Goal: Task Accomplishment & Management: Complete application form

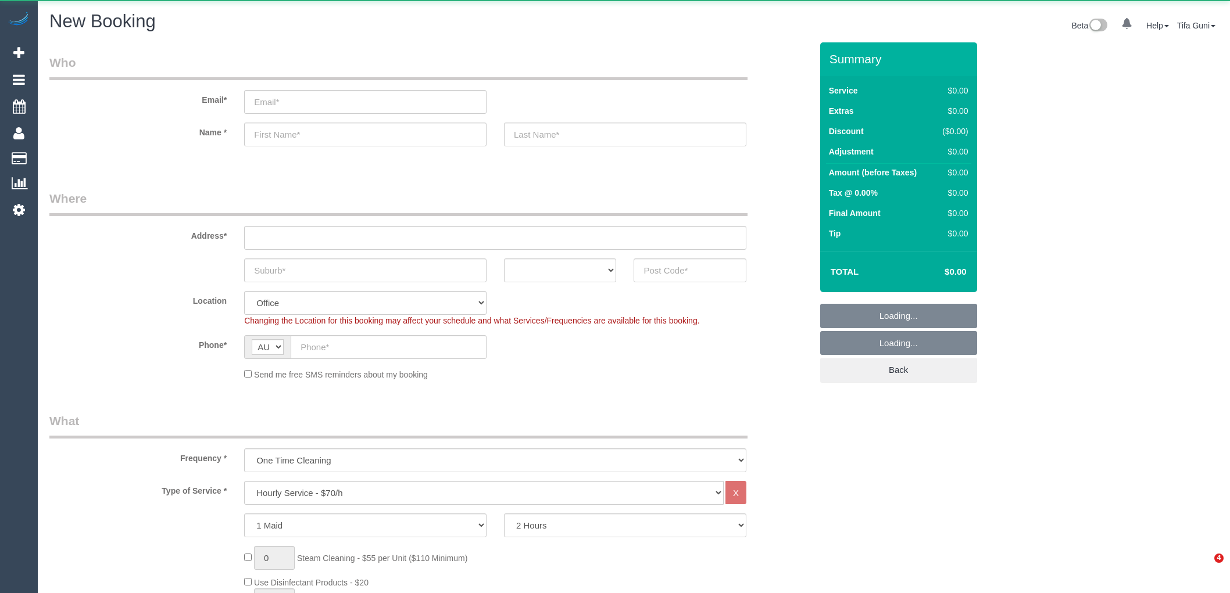
select select "object:867"
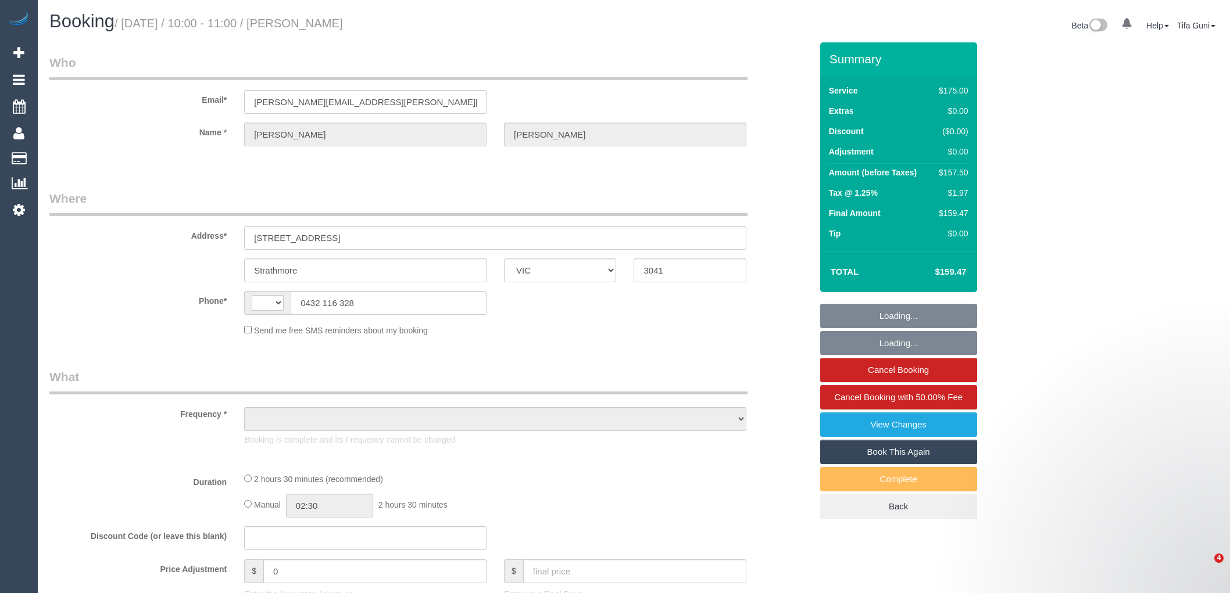
select select "VIC"
select select "string:AU"
select select "string:stripe-pm_1R4wJD2GScqysDRVFSBDOzC0"
select select "33100"
select select "150"
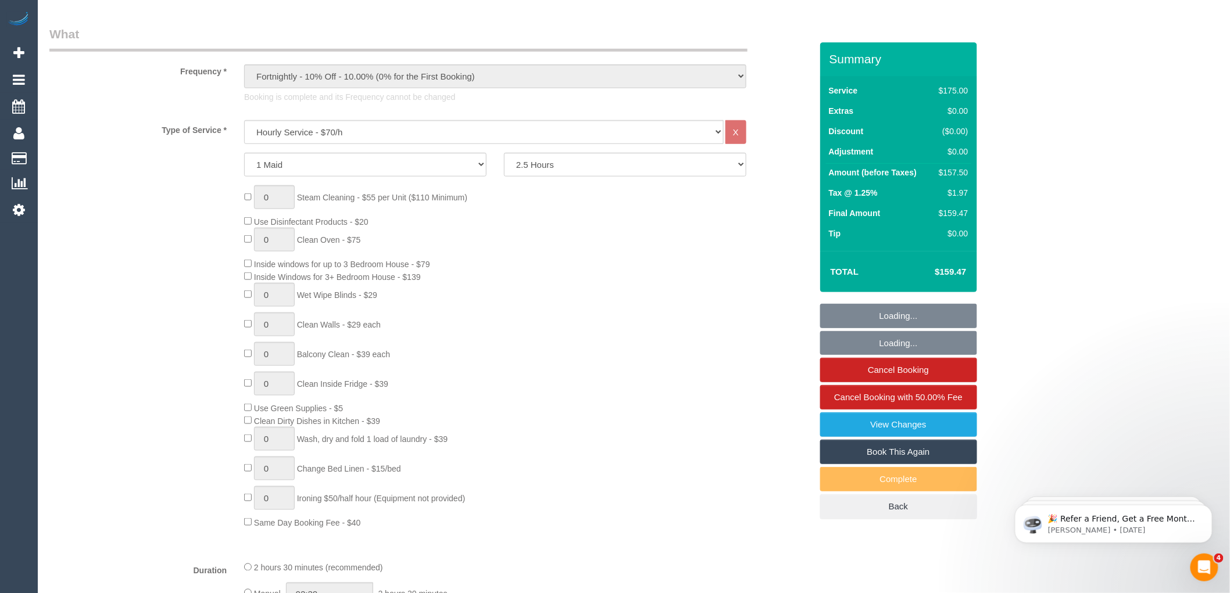
select select "object:1441"
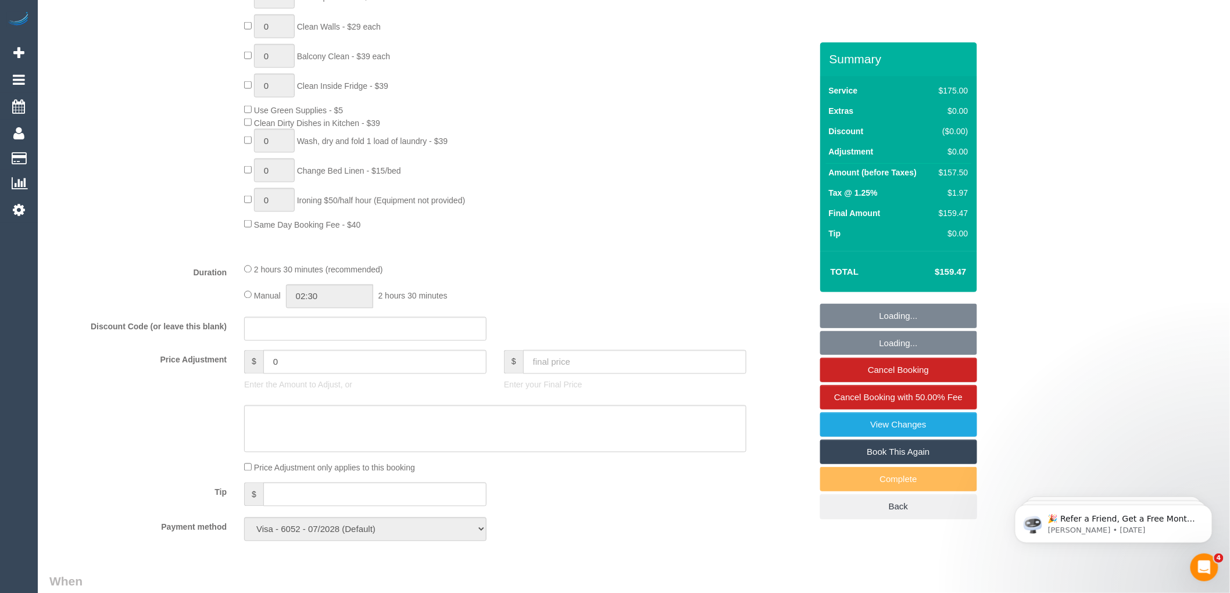
select select "number:29"
select select "number:14"
select select "number:19"
select select "number:22"
select select "number:35"
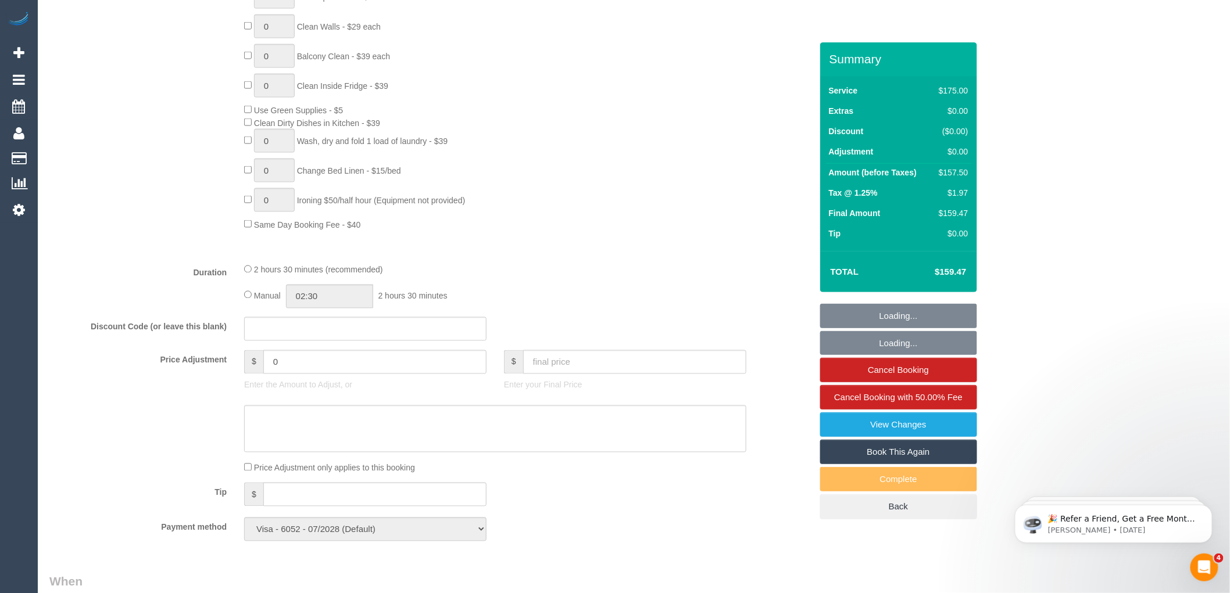
select select "number:13"
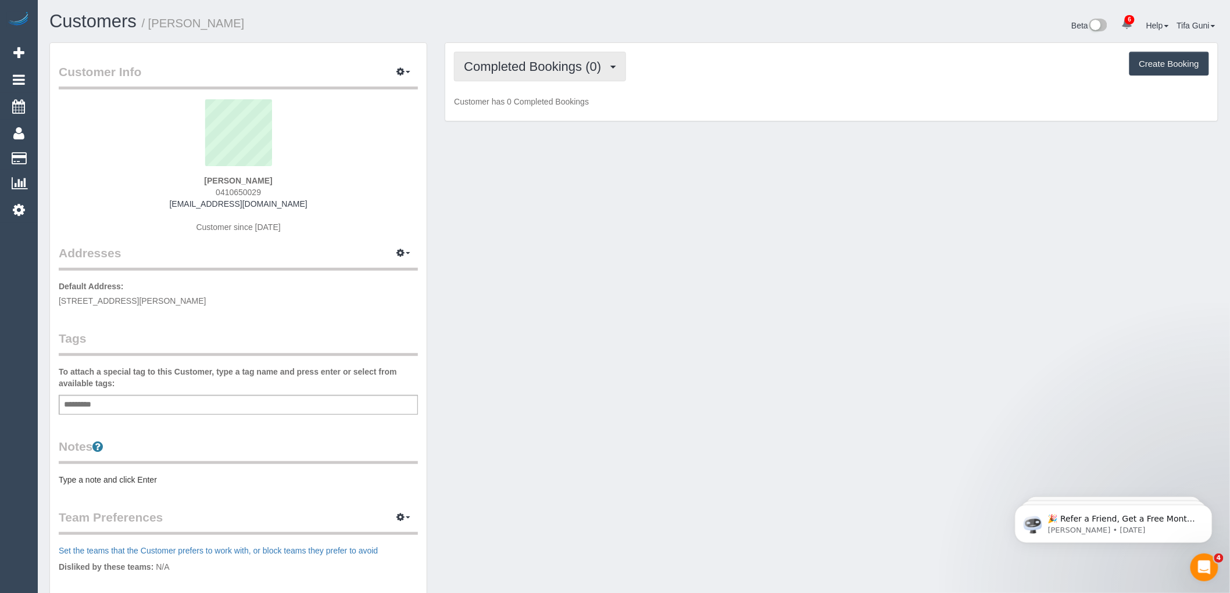
click at [571, 62] on span "Completed Bookings (0)" at bounding box center [535, 66] width 143 height 15
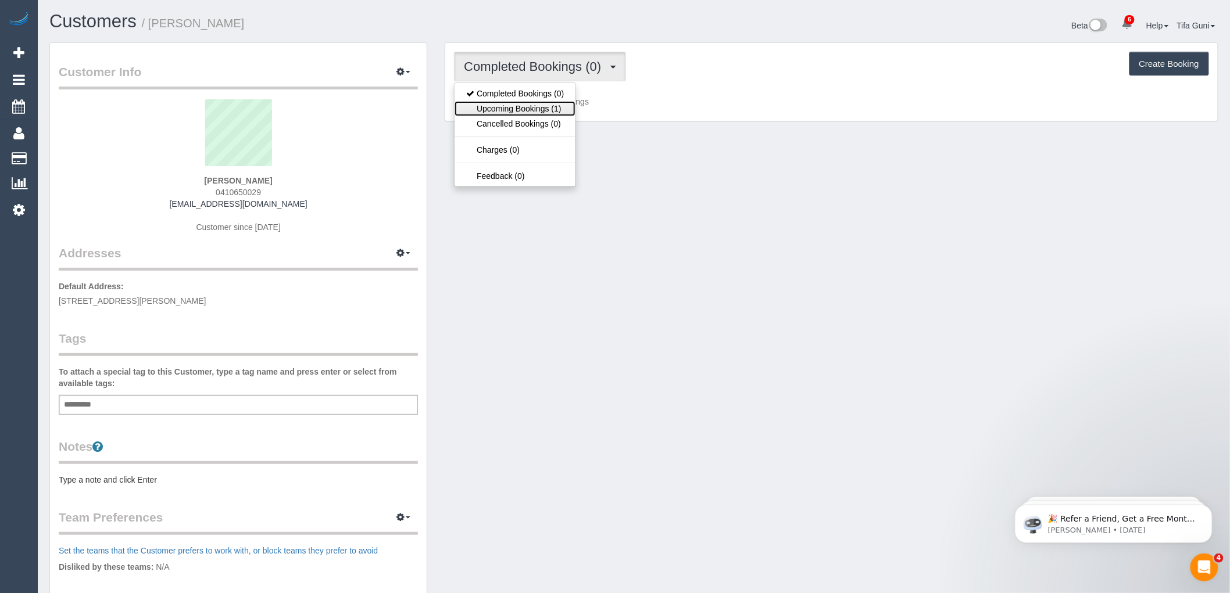
click at [536, 105] on link "Upcoming Bookings (1)" at bounding box center [514, 108] width 121 height 15
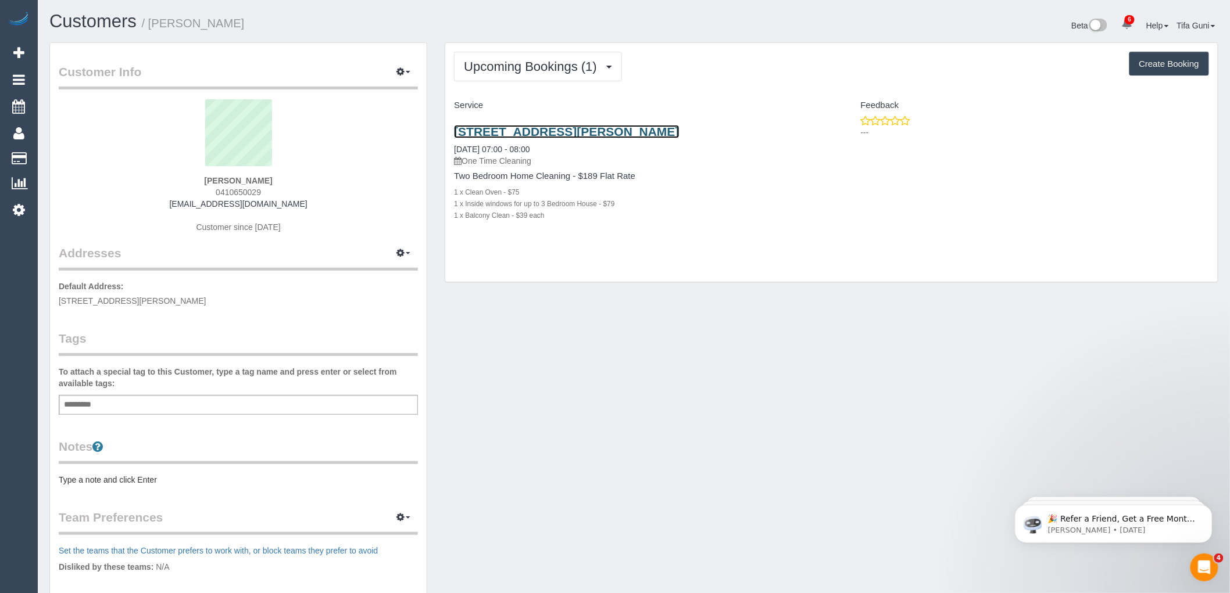
click at [594, 129] on link "18 Lomandra Drive, 210, Clayton South, VIC 3169" at bounding box center [566, 131] width 225 height 13
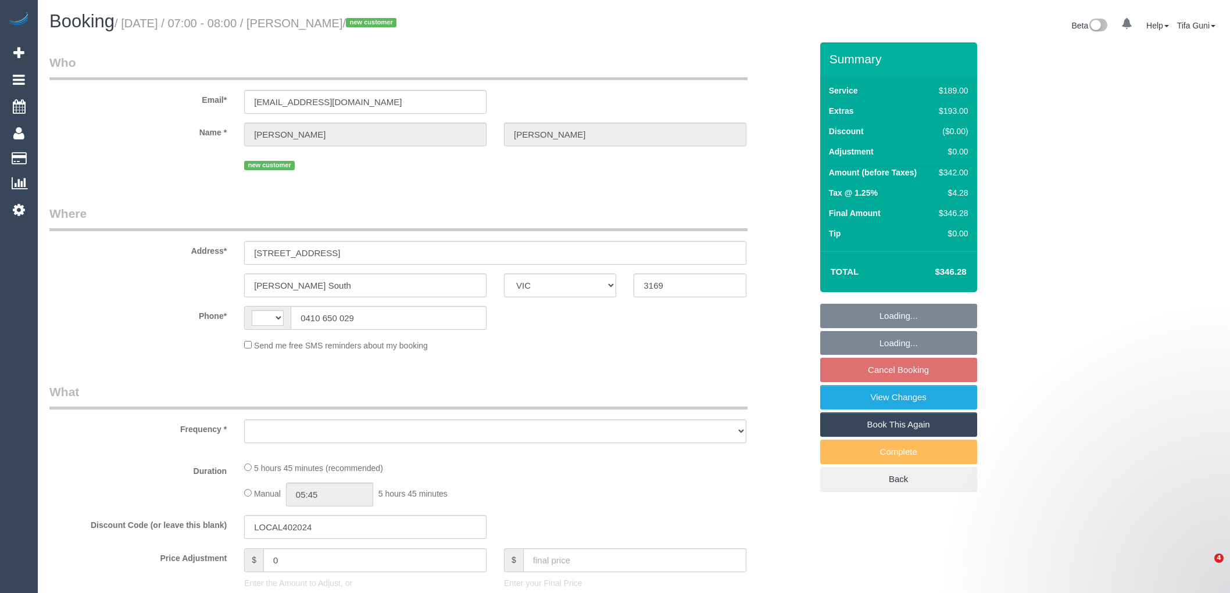
select select "VIC"
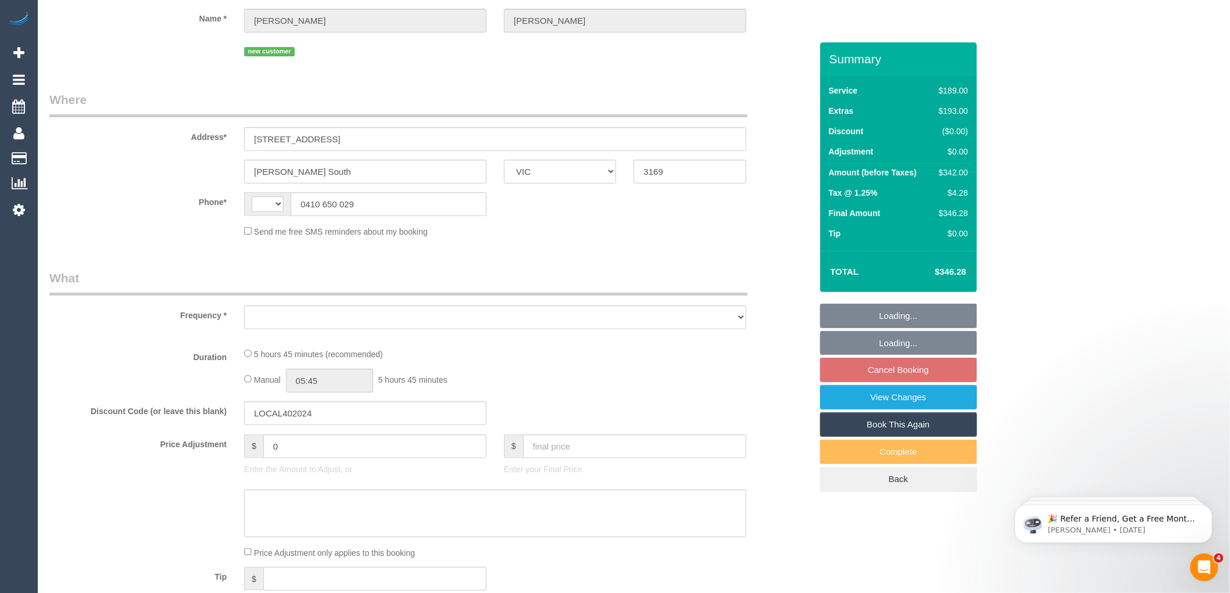
select select "string:AU"
select select "object:338"
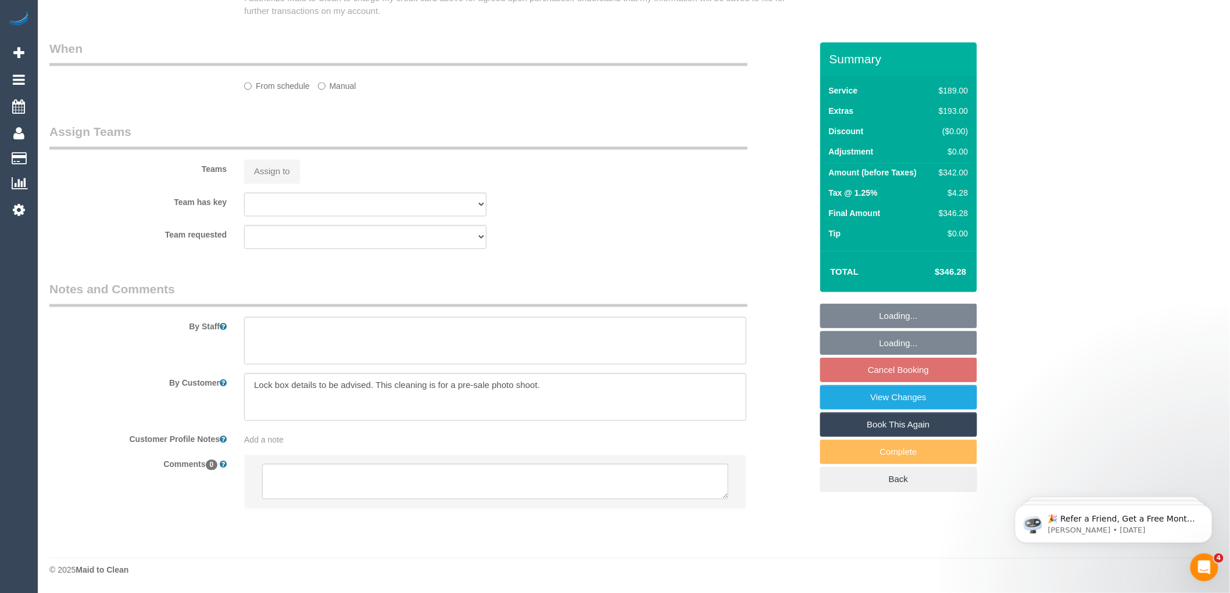
select select "string:stripe-pm_1S7Bsw2GScqysDRVfIHYx7JQ"
select select "number:28"
select select "number:16"
select select "number:19"
select select "number:25"
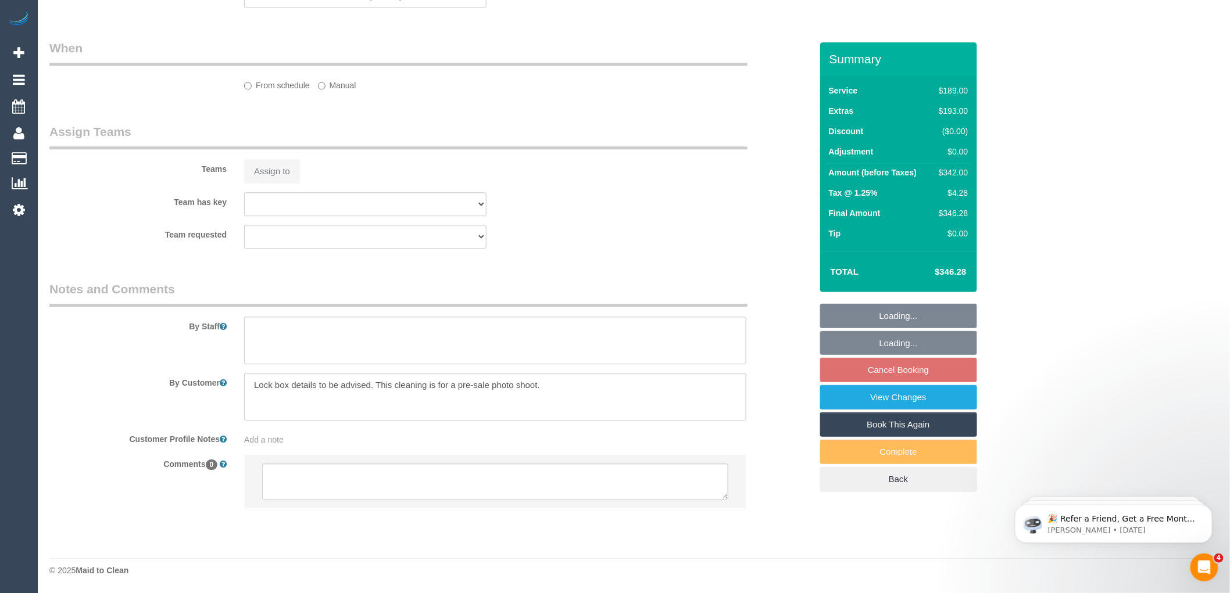
select select "number:11"
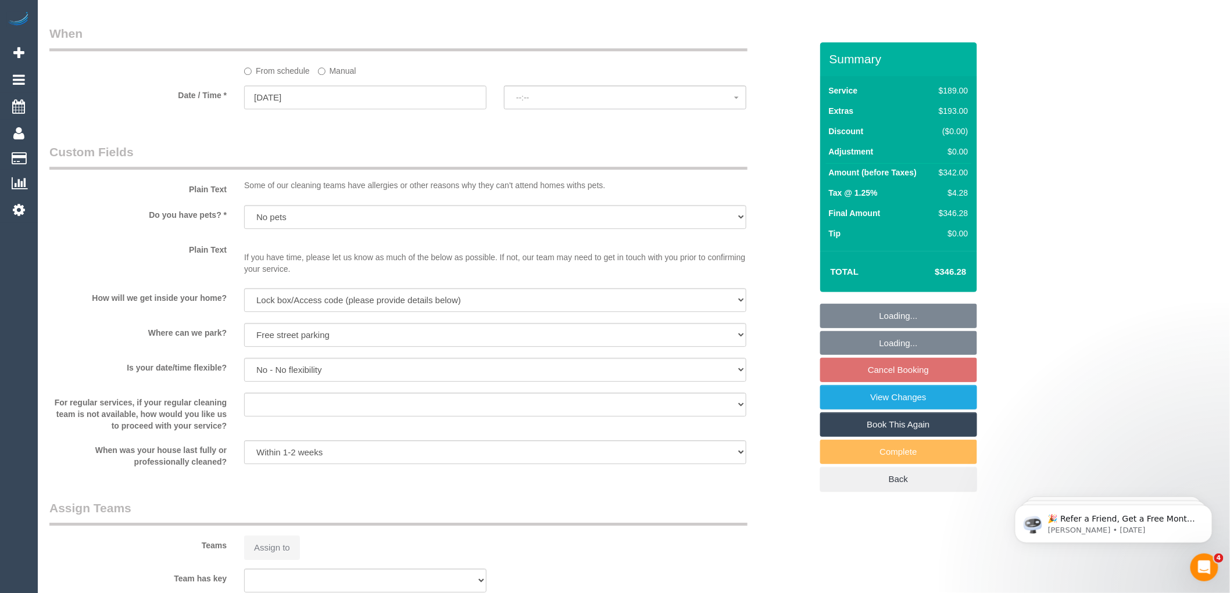
select select "object:839"
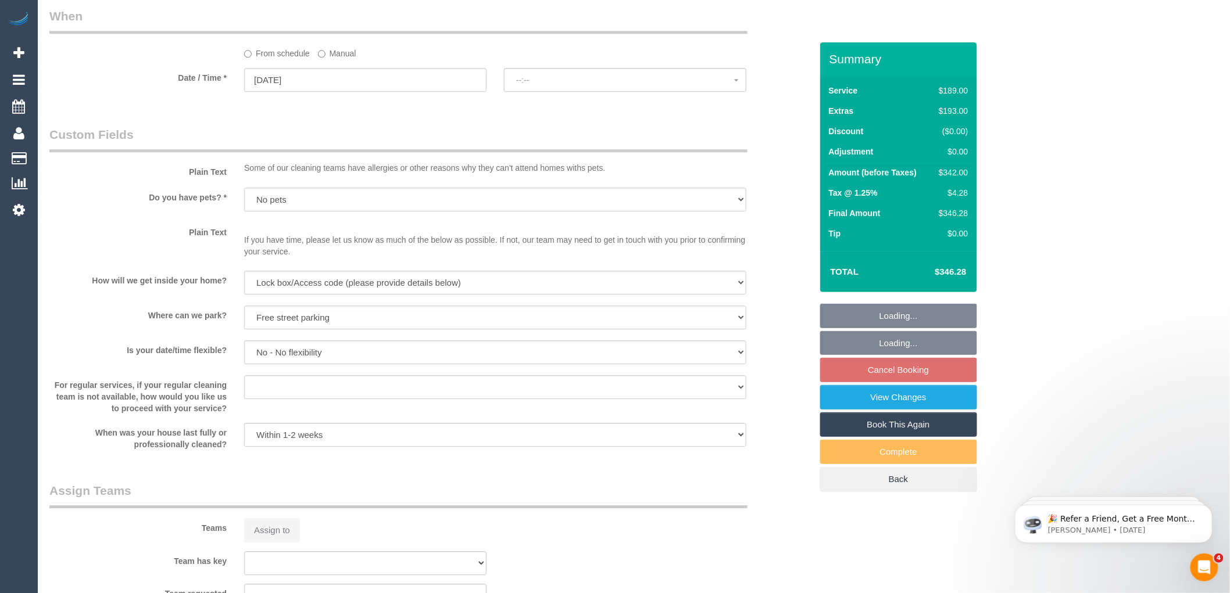
select select "spot1"
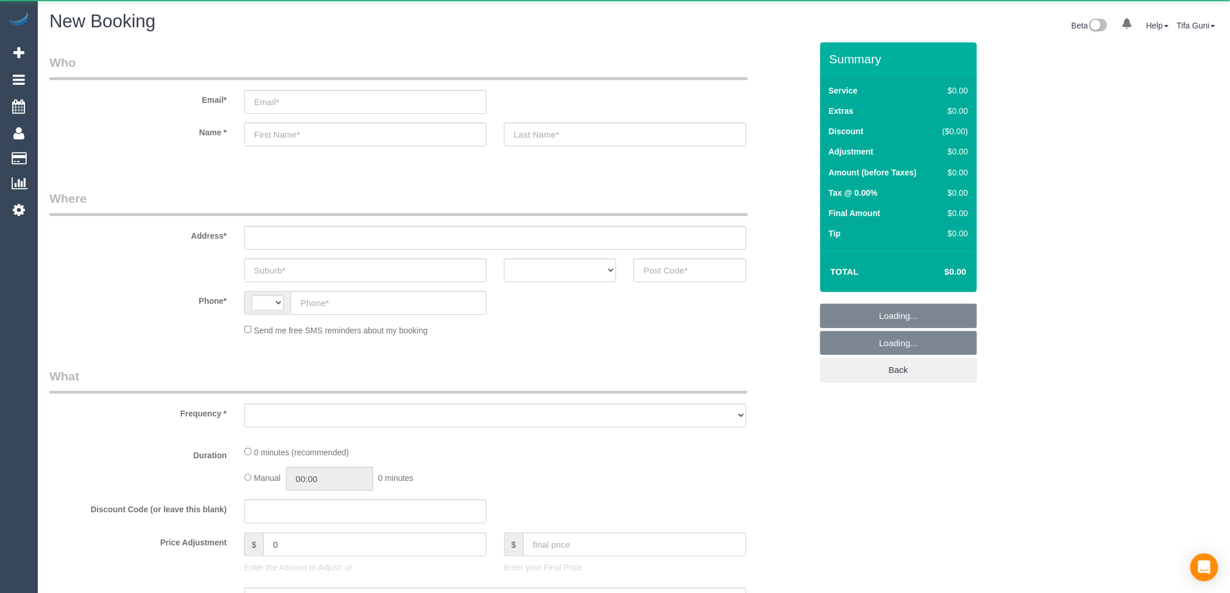
select select "string:AU"
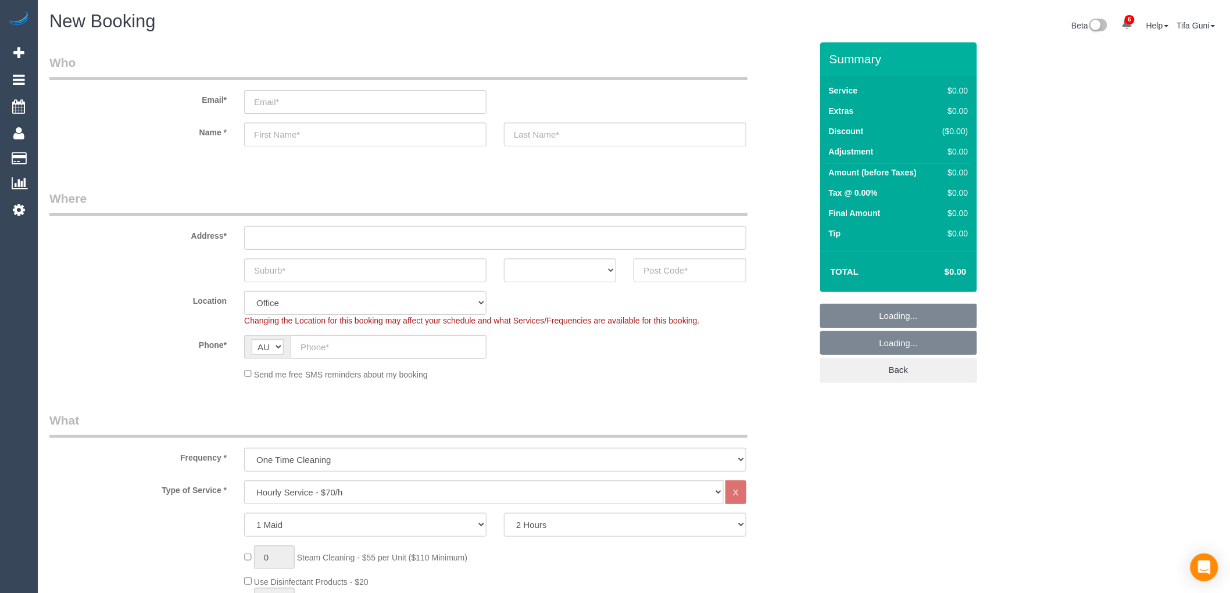
select select "object:2123"
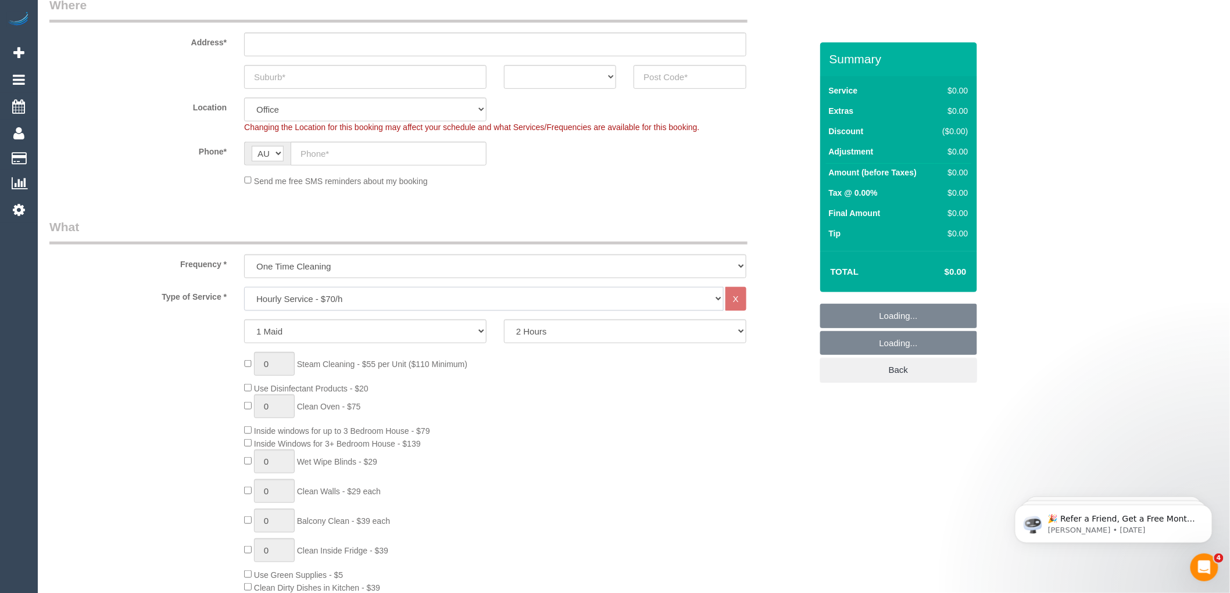
click at [313, 291] on select "Hourly Service - $70/h Hourly Service - $65/h Hourly Service - $60/h Hourly Ser…" at bounding box center [483, 299] width 479 height 24
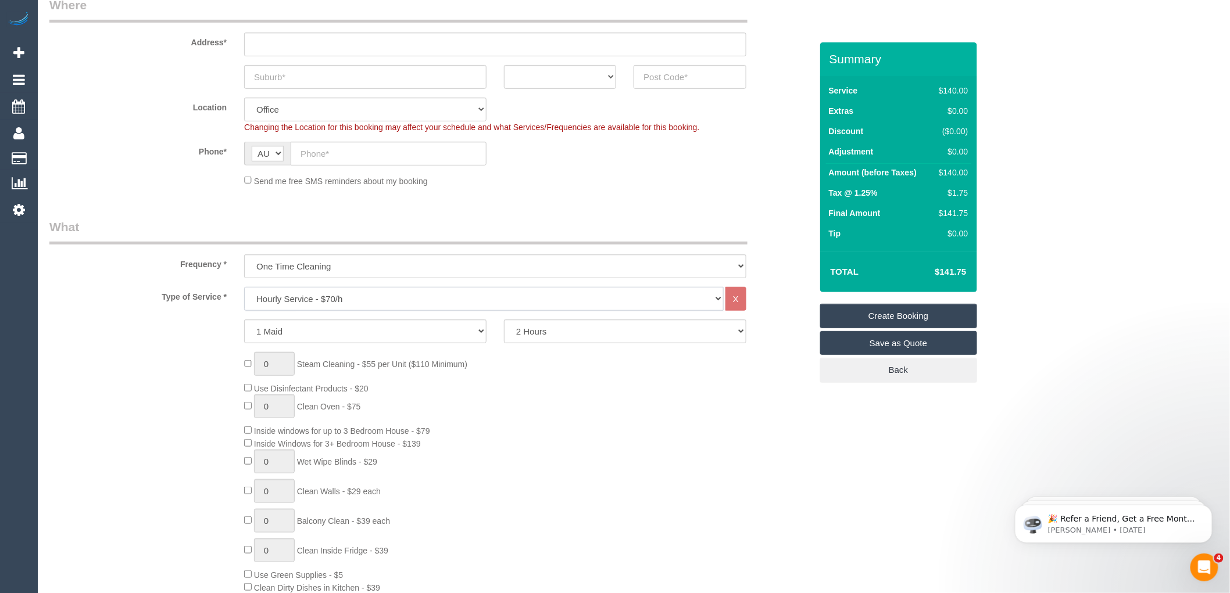
select select "212"
click at [244, 288] on select "Hourly Service - $70/h Hourly Service - $65/h Hourly Service - $60/h Hourly Ser…" at bounding box center [483, 299] width 479 height 24
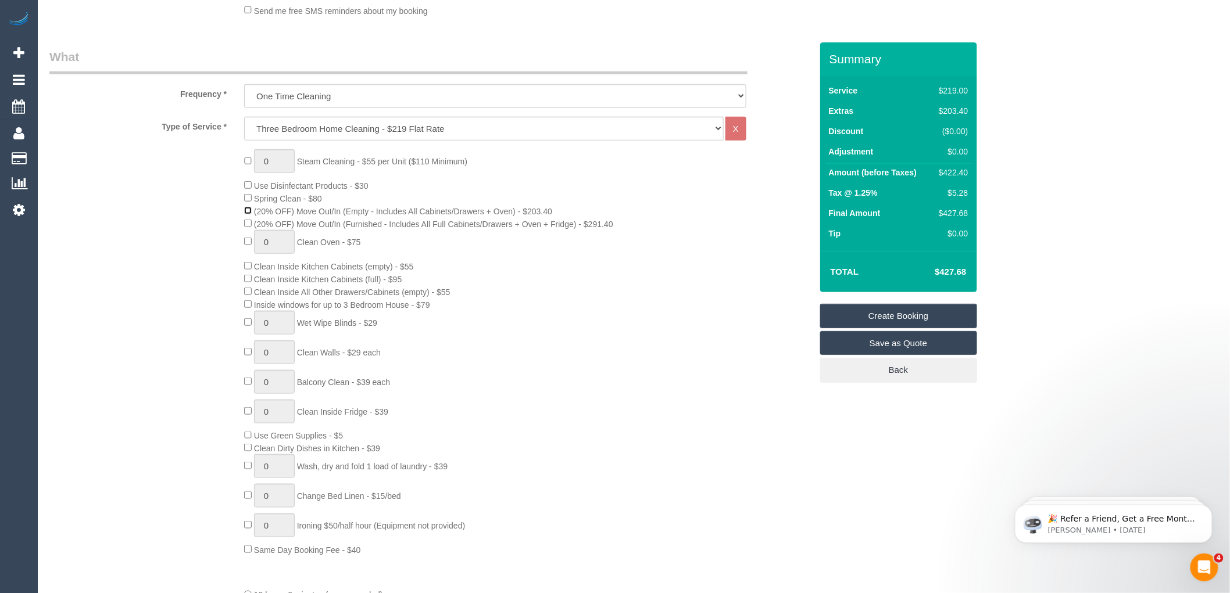
scroll to position [322, 0]
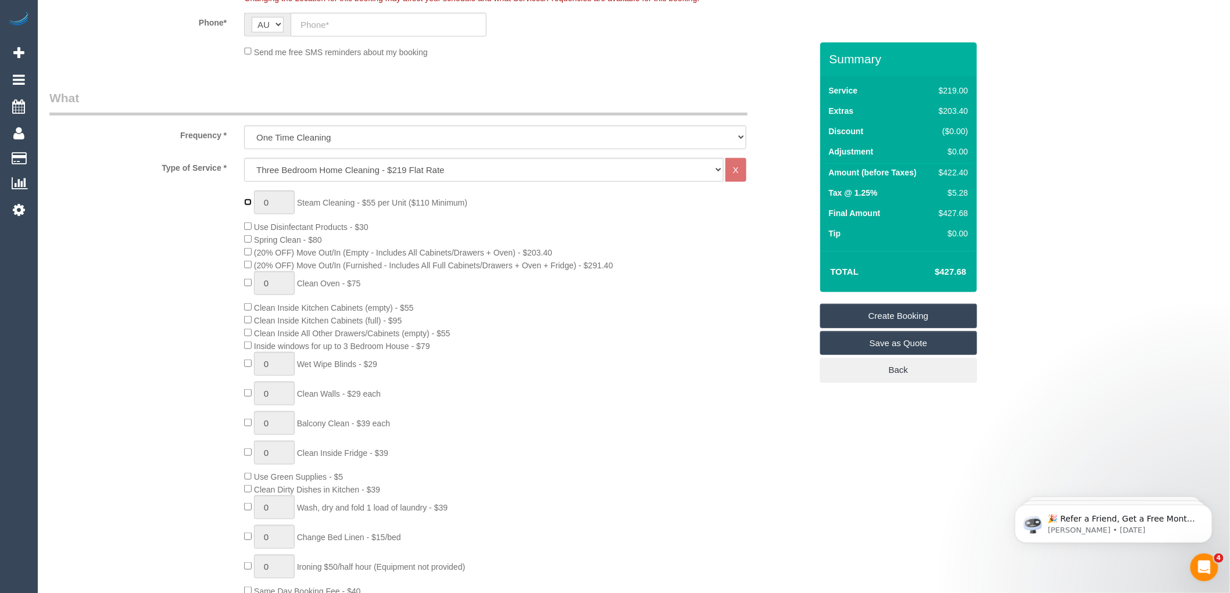
type input "1"
click at [270, 202] on input "1" at bounding box center [274, 203] width 41 height 24
type input "1"
click at [278, 201] on input "1" at bounding box center [274, 203] width 41 height 24
type input "7"
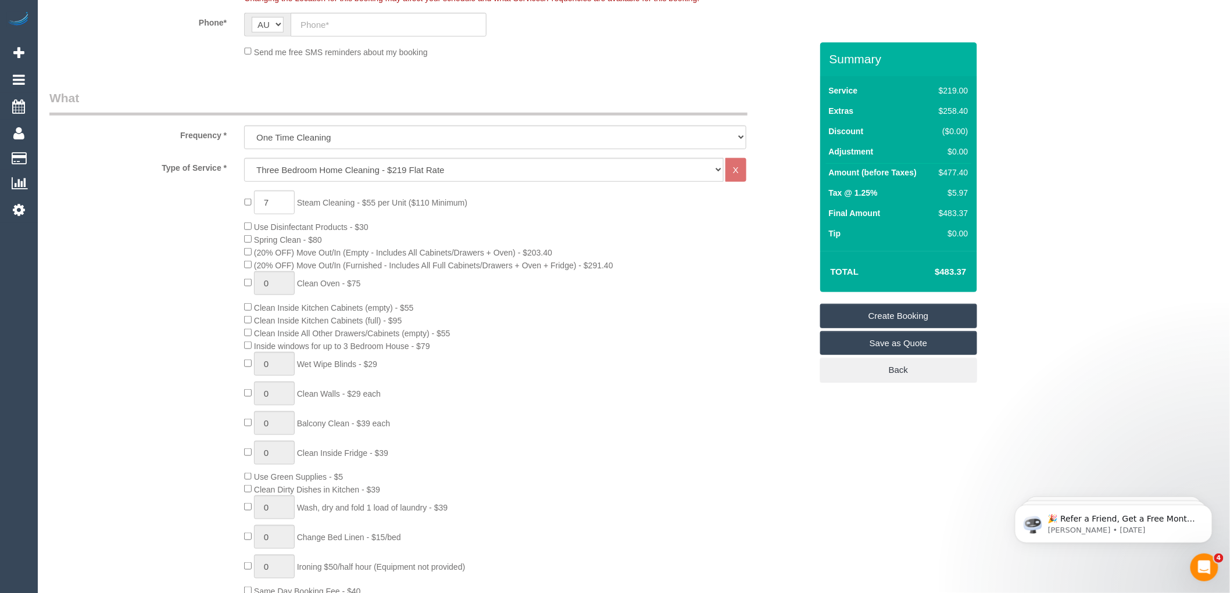
click at [556, 321] on div "7 Steam Cleaning - $55 per Unit ($110 Minimum) Use Disinfectant Products - $30 …" at bounding box center [527, 394] width 584 height 407
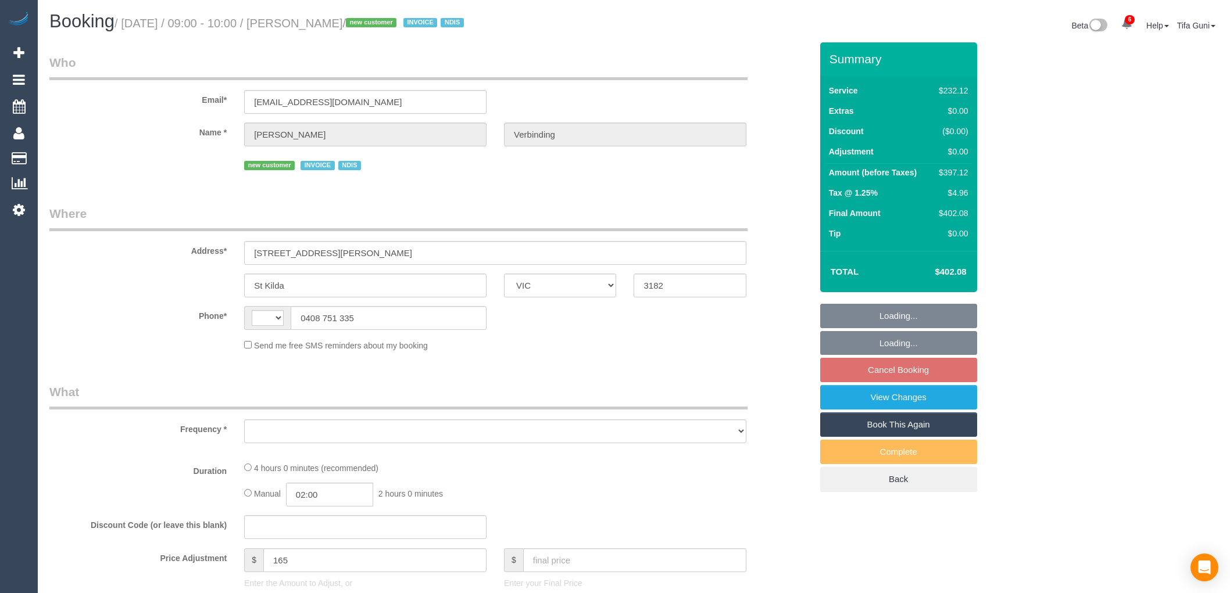
select select "VIC"
select select "string:AU"
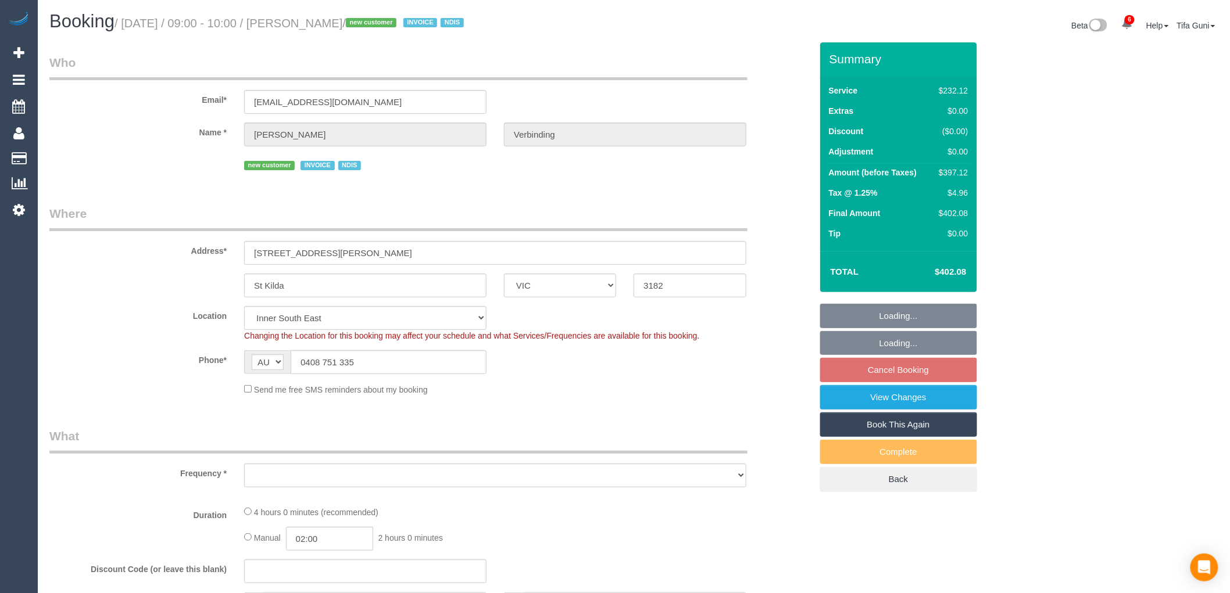
select select "number:28"
select select "number:14"
select select "number:19"
select select "number:25"
select select "object:774"
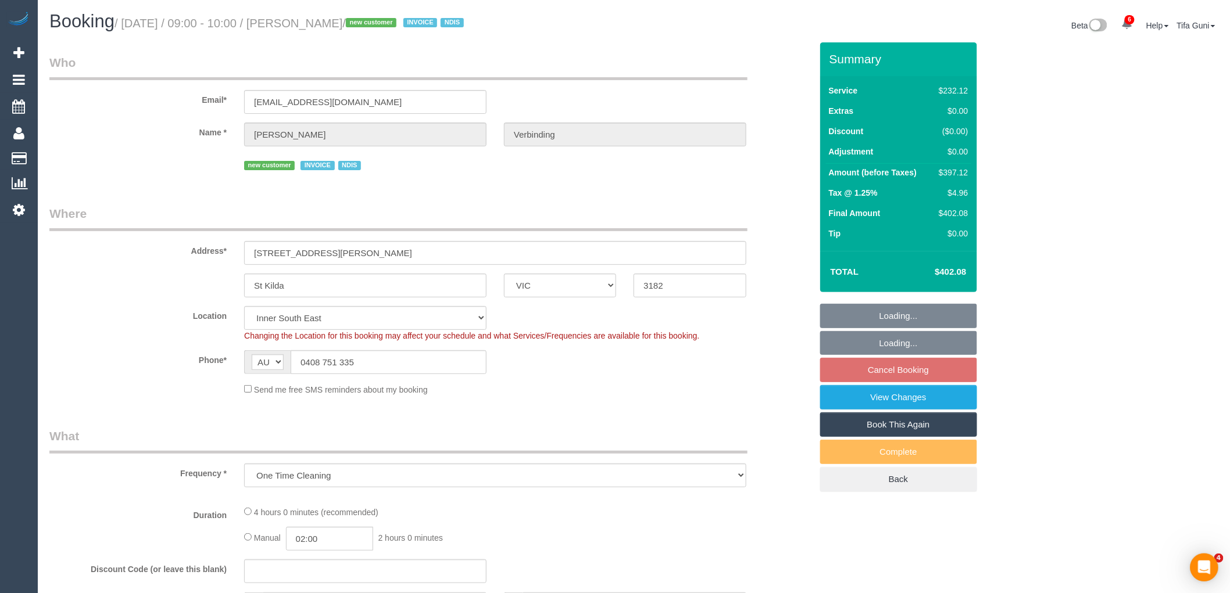
select select "240"
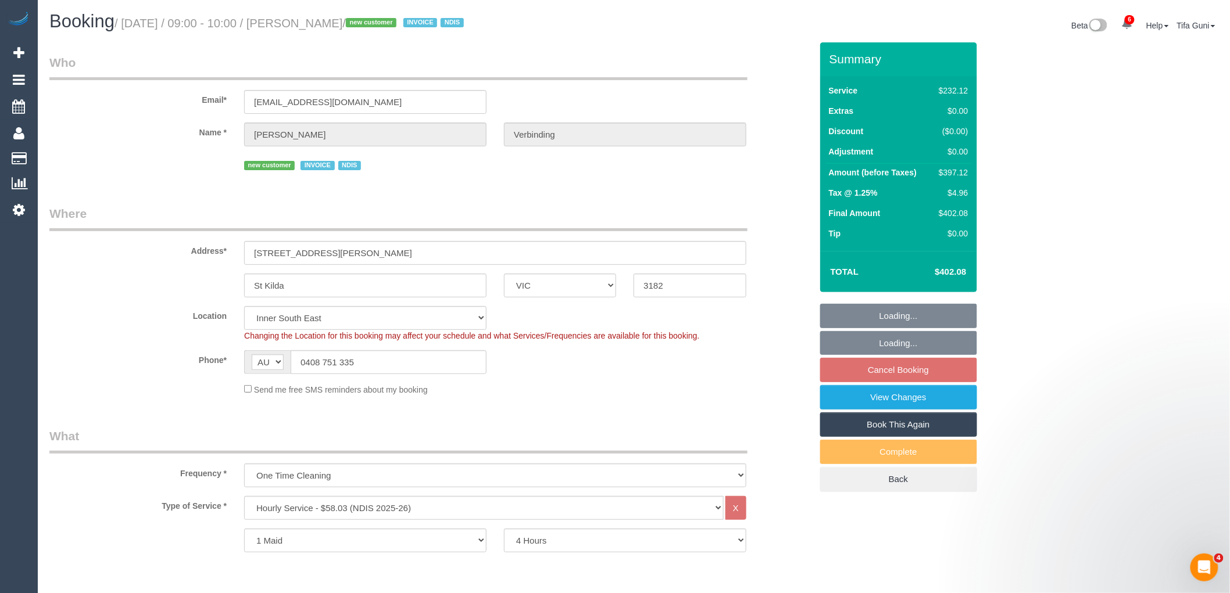
select select "object:1408"
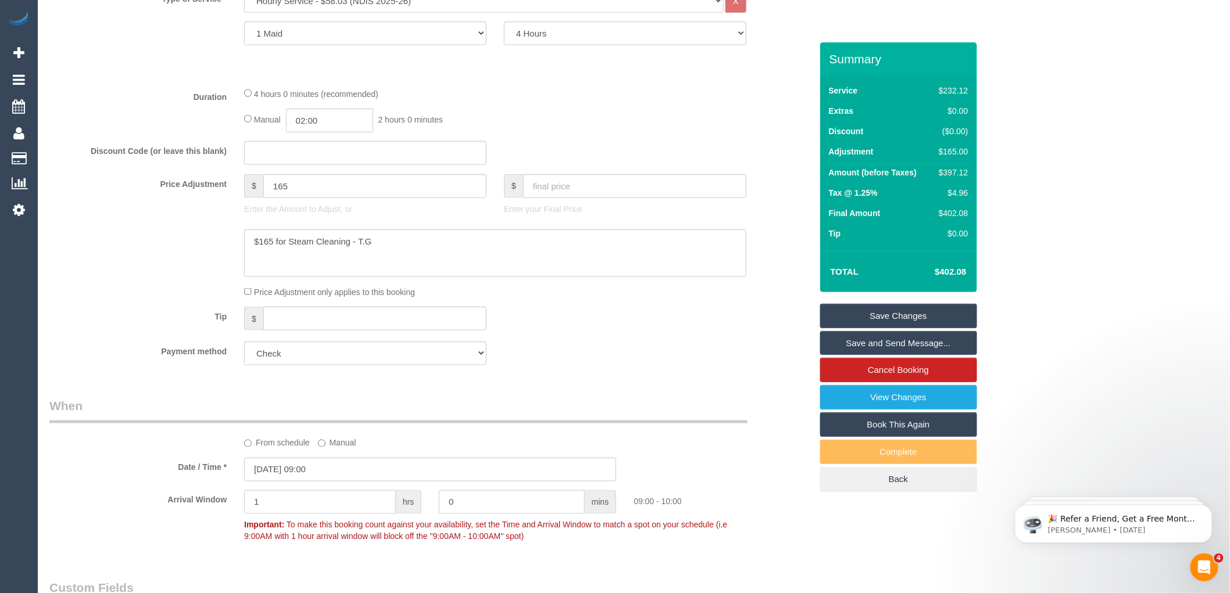
scroll to position [515, 0]
